Goal: Task Accomplishment & Management: Use online tool/utility

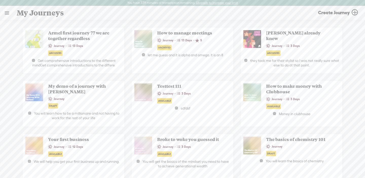
click at [4, 16] on link at bounding box center [6, 12] width 13 height 13
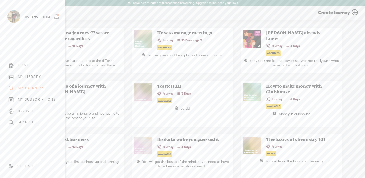
click at [28, 78] on div "MY LIBRARY" at bounding box center [29, 76] width 23 height 4
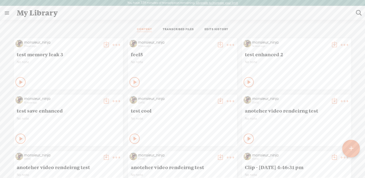
click at [115, 45] on t at bounding box center [116, 44] width 7 height 7
click at [99, 61] on link "Edit" at bounding box center [90, 62] width 54 height 12
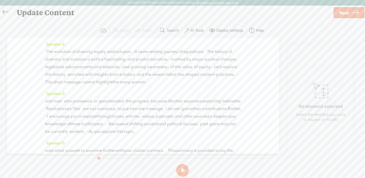
click at [345, 11] on span "Next" at bounding box center [344, 12] width 10 height 13
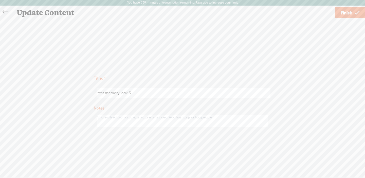
click at [137, 90] on input "test memory leak 3" at bounding box center [182, 93] width 173 height 10
type input "test memory leak 4"
click at [339, 12] on link "Finish" at bounding box center [350, 12] width 30 height 11
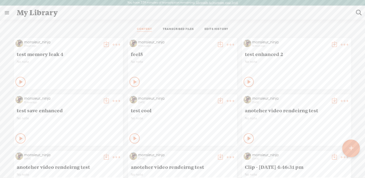
click at [114, 45] on t at bounding box center [116, 44] width 7 height 7
click at [94, 63] on link "Edit" at bounding box center [90, 61] width 54 height 12
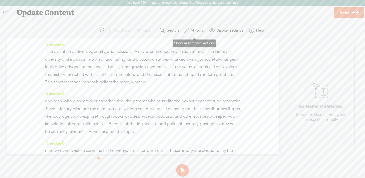
click at [189, 35] on button "AI Tools" at bounding box center [194, 30] width 25 height 10
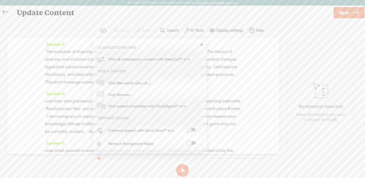
click at [192, 128] on span at bounding box center [190, 130] width 9 height 4
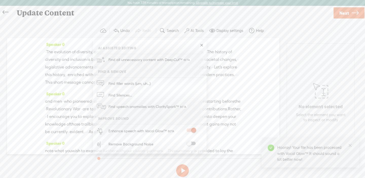
click at [185, 170] on button at bounding box center [182, 170] width 13 height 13
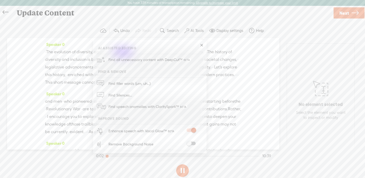
click at [223, 71] on span "·" at bounding box center [222, 67] width 1 height 8
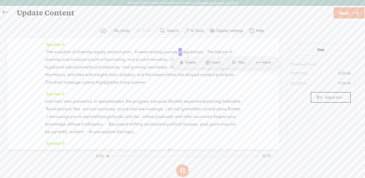
click at [183, 168] on button at bounding box center [182, 170] width 13 height 13
click at [346, 11] on span "Next" at bounding box center [344, 13] width 10 height 13
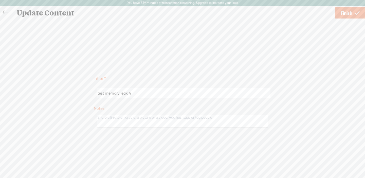
click at [163, 96] on input "test memory leak 4" at bounding box center [182, 93] width 173 height 10
type input "test memory leak 5"
click at [345, 11] on span "Finish" at bounding box center [346, 13] width 12 height 13
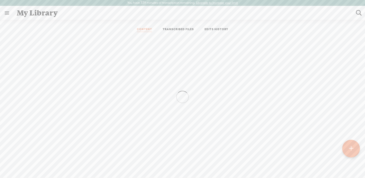
scroll to position [0, 0]
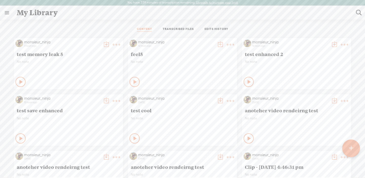
click at [117, 44] on t at bounding box center [116, 44] width 7 height 7
click at [102, 72] on link "Duplicate & Edit" at bounding box center [90, 73] width 54 height 12
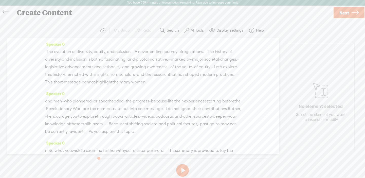
click at [346, 9] on span "Next" at bounding box center [344, 12] width 10 height 13
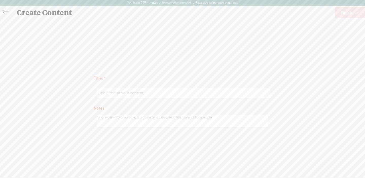
click at [8, 9] on icon at bounding box center [6, 11] width 6 height 11
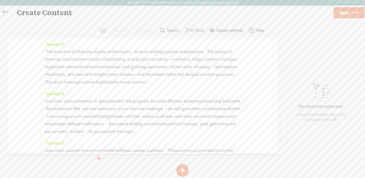
click at [188, 33] on button "AI Tools" at bounding box center [194, 30] width 25 height 10
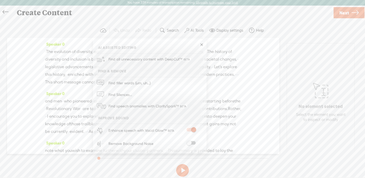
click at [189, 142] on span at bounding box center [190, 143] width 9 height 4
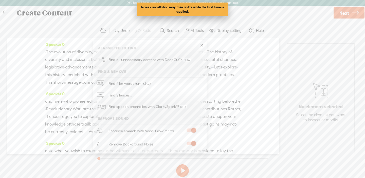
click at [342, 15] on span "Next" at bounding box center [344, 13] width 10 height 13
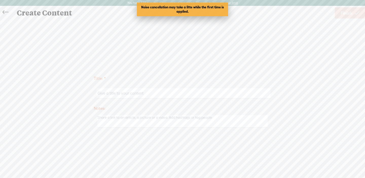
click at [169, 91] on input "text" at bounding box center [182, 93] width 173 height 10
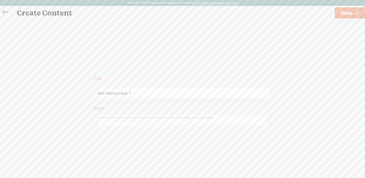
type input "test memory leak 7"
click at [340, 14] on span "Finish" at bounding box center [346, 13] width 12 height 13
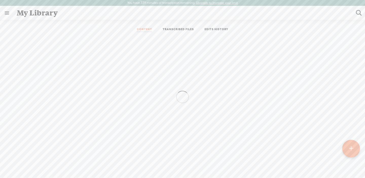
scroll to position [0, 0]
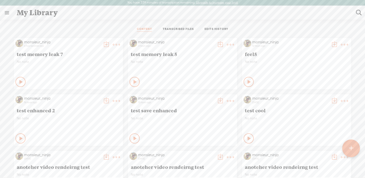
click at [171, 28] on link "TRANSCRIBED FILES" at bounding box center [178, 29] width 31 height 5
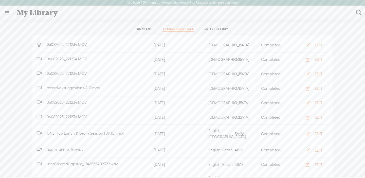
scroll to position [174, 0]
click at [311, 128] on button "EDIT" at bounding box center [312, 132] width 28 height 8
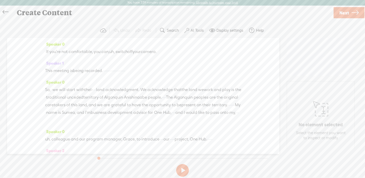
scroll to position [0, 0]
click at [345, 10] on span "Next" at bounding box center [344, 12] width 10 height 13
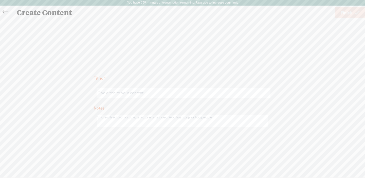
click at [152, 93] on input "text" at bounding box center [182, 93] width 173 height 10
type input "test mem leak1"
click at [350, 11] on span "Finish" at bounding box center [346, 12] width 12 height 13
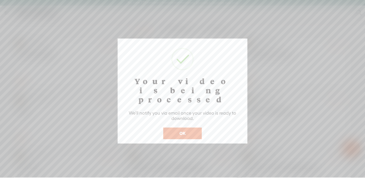
click at [181, 127] on button "OK" at bounding box center [182, 133] width 38 height 12
